Goal: Transaction & Acquisition: Subscribe to service/newsletter

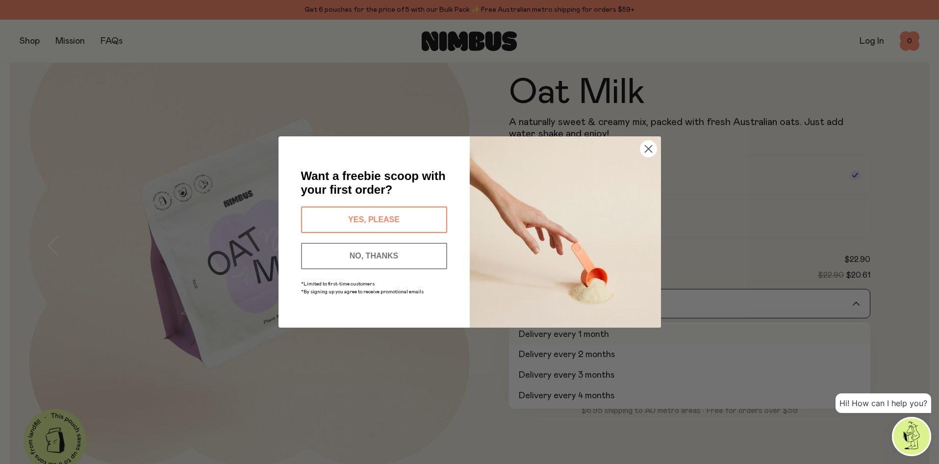
scroll to position [69, 0]
click at [645, 148] on circle "Close dialog" at bounding box center [648, 149] width 16 height 16
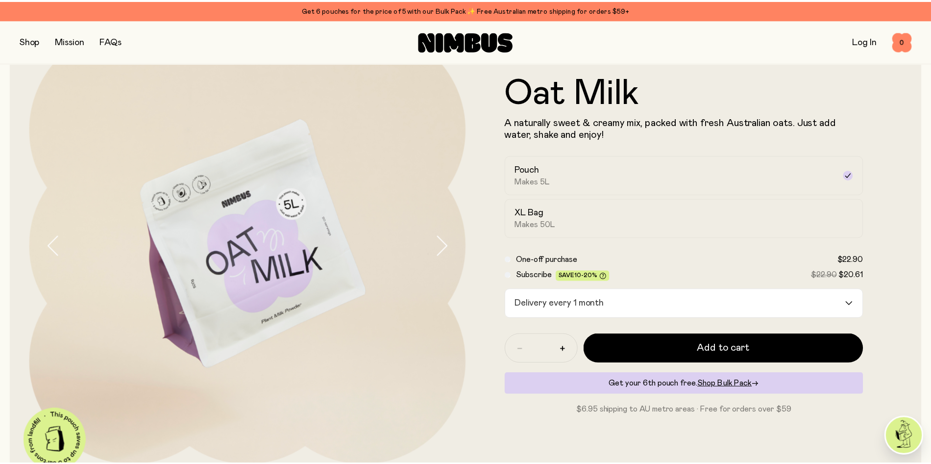
scroll to position [67, 0]
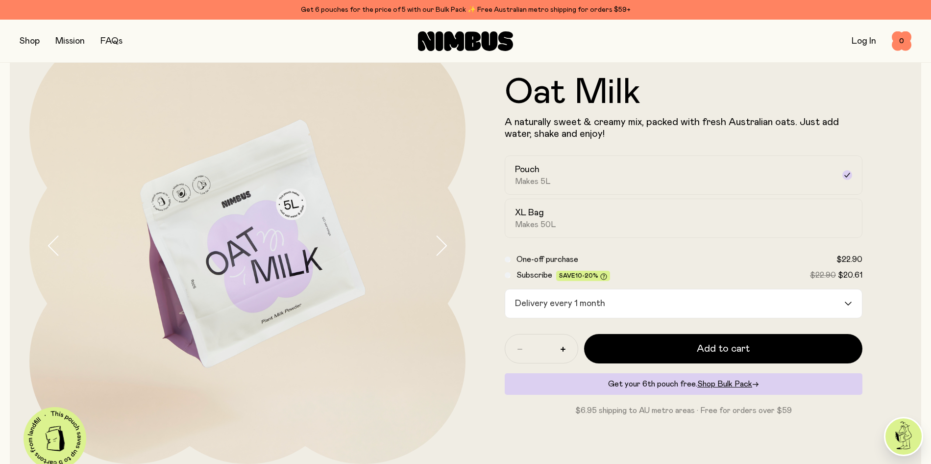
click at [30, 41] on button "button" at bounding box center [30, 41] width 20 height 14
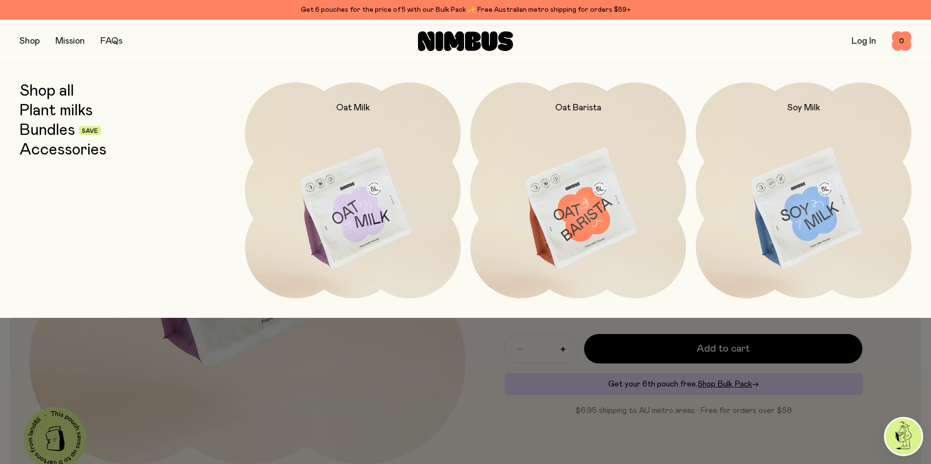
click at [59, 130] on link "Bundles" at bounding box center [47, 131] width 55 height 18
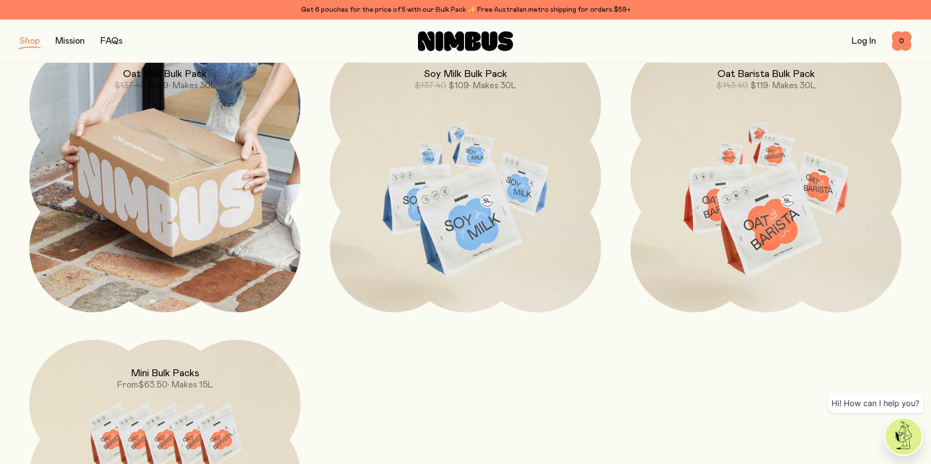
scroll to position [302, 0]
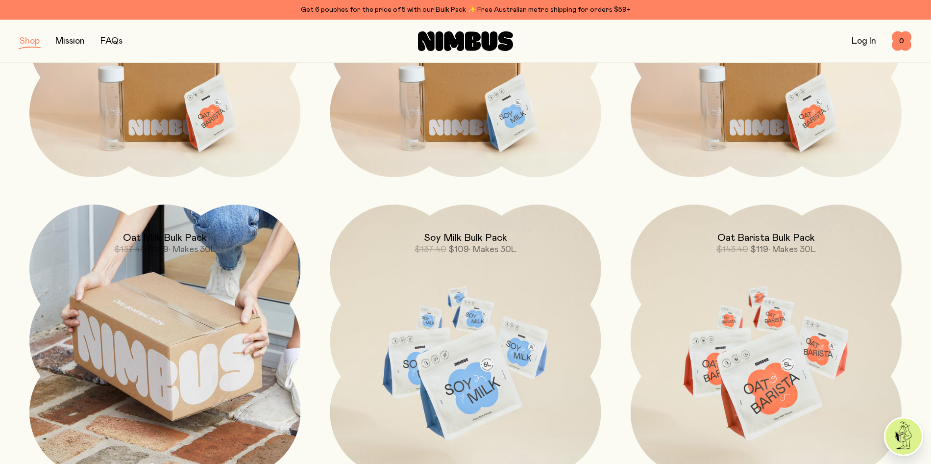
click at [185, 295] on img at bounding box center [164, 339] width 271 height 271
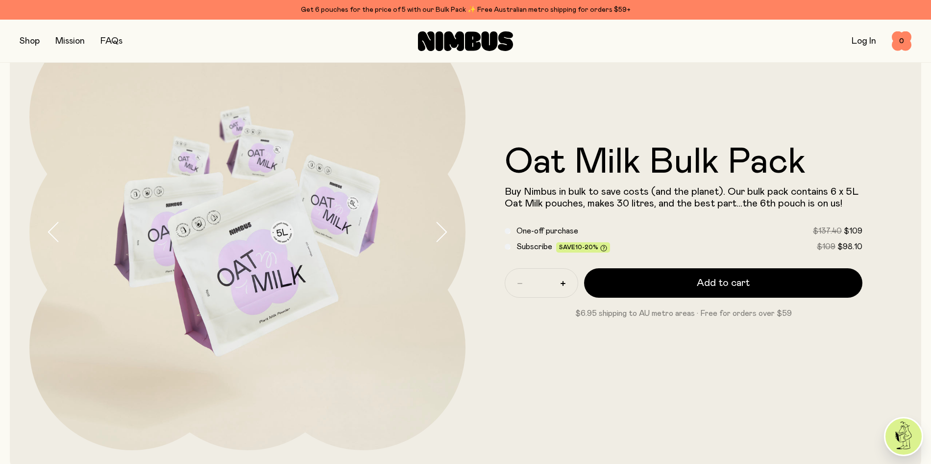
scroll to position [98, 0]
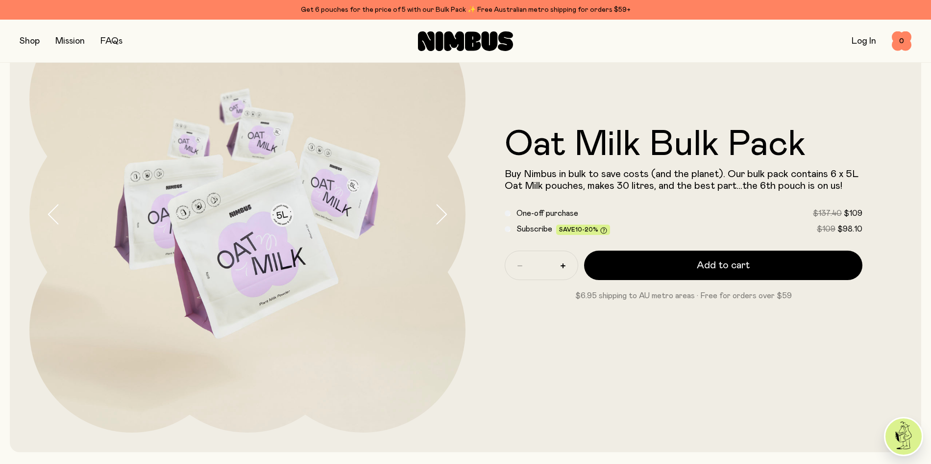
click at [542, 231] on span "Subscribe" at bounding box center [535, 229] width 36 height 8
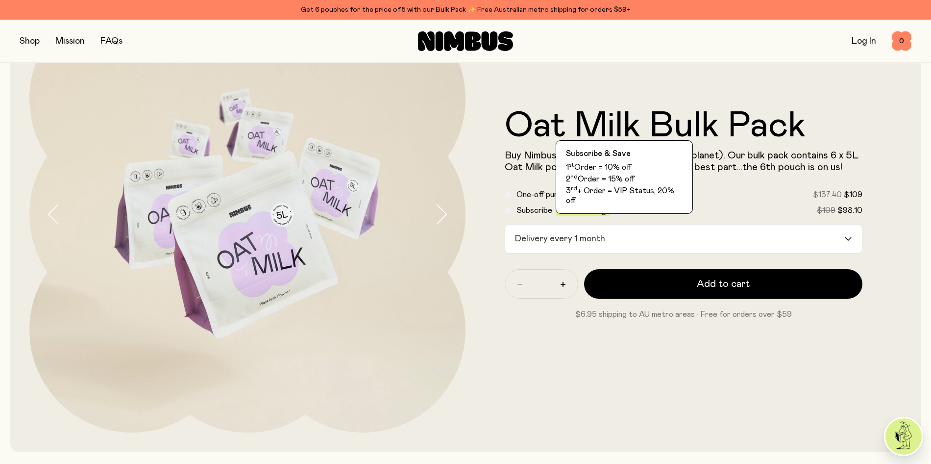
click at [598, 209] on span "Save 10-20%" at bounding box center [583, 211] width 48 height 7
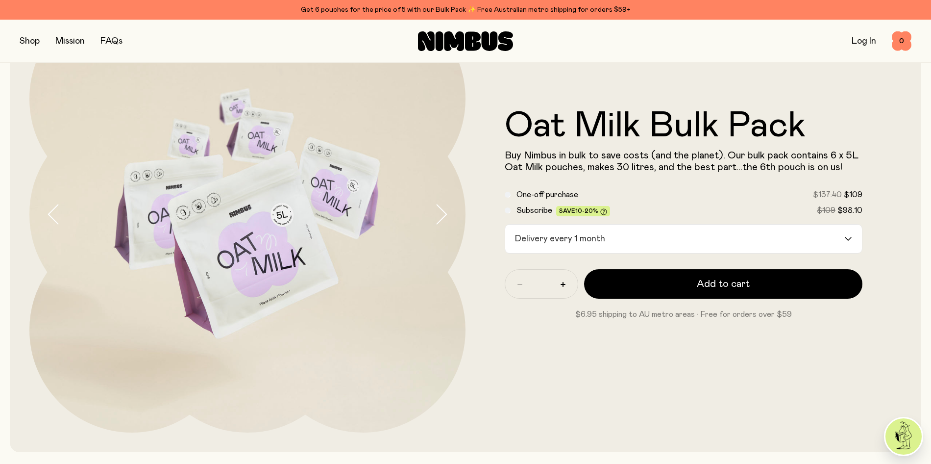
click at [598, 212] on span "Save 10-20%" at bounding box center [583, 211] width 48 height 7
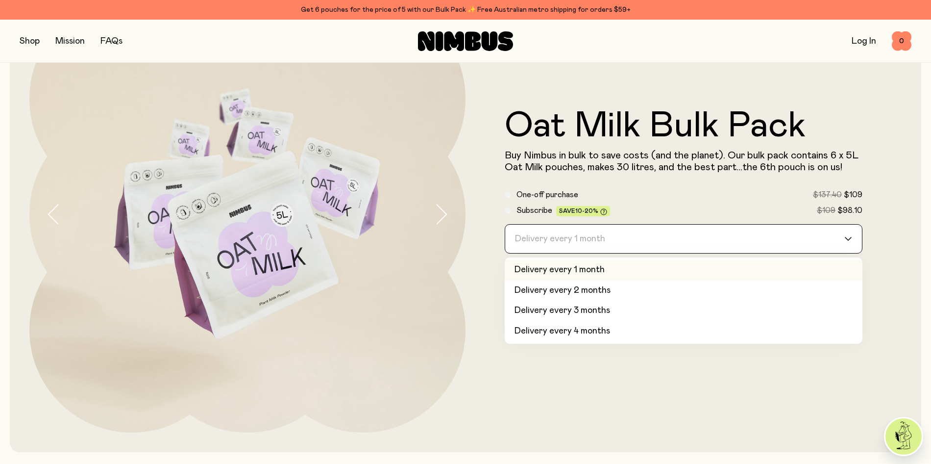
click at [604, 236] on div "Delivery every 1 month" at bounding box center [674, 238] width 339 height 28
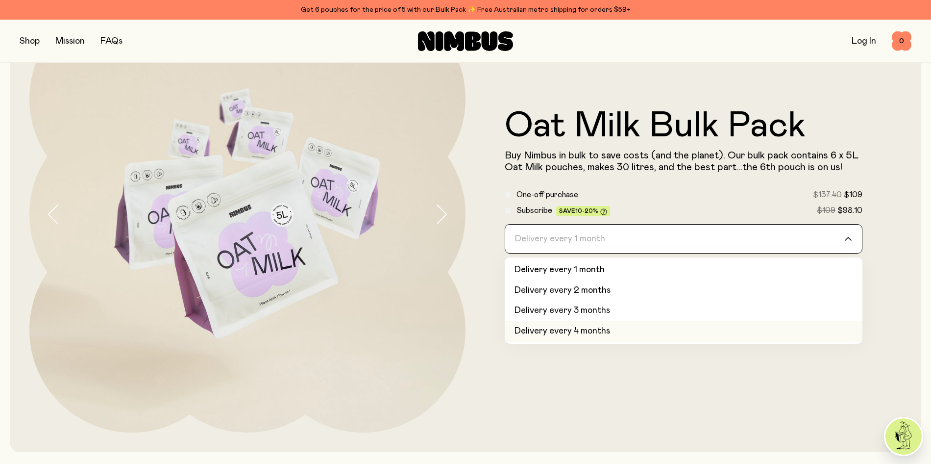
click at [602, 331] on li "Delivery every 4 months" at bounding box center [684, 331] width 358 height 21
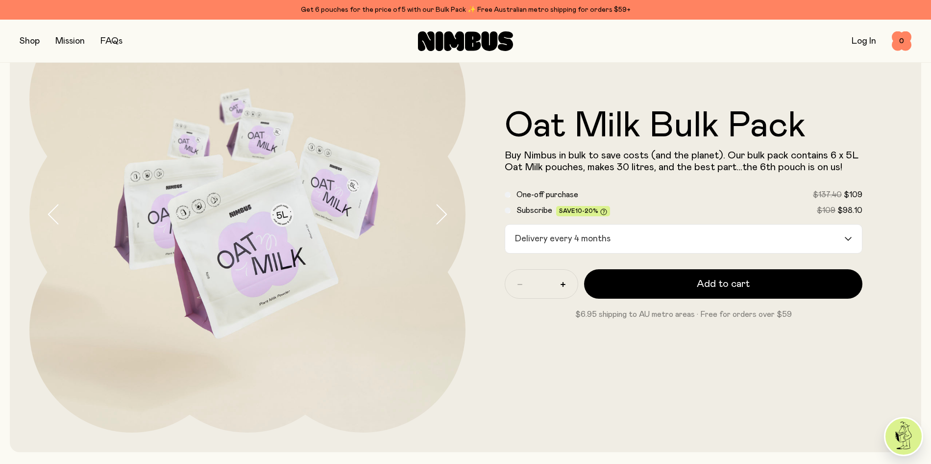
click at [603, 331] on div "Oat Milk Bulk Pack Buy Nimbus in bulk to save costs (and the planet). Our bulk …" at bounding box center [684, 214] width 436 height 436
click at [645, 209] on label "Subscribe Save 10-20% $109 $98.10" at bounding box center [690, 210] width 346 height 12
click at [623, 232] on input "Search for option" at bounding box center [728, 238] width 229 height 28
